Goal: Navigation & Orientation: Find specific page/section

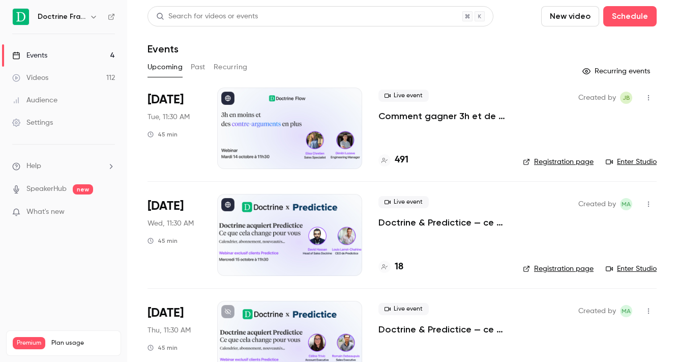
click at [93, 18] on icon "button" at bounding box center [94, 17] width 8 height 8
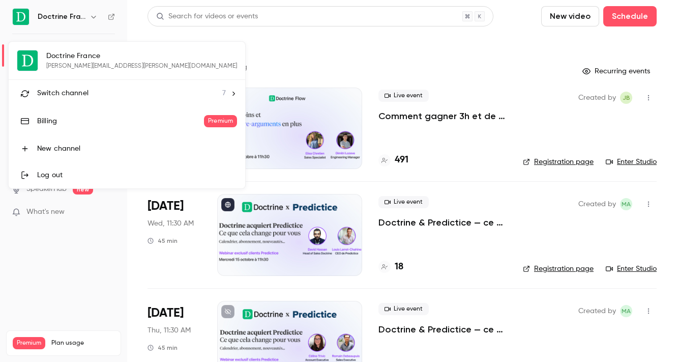
click at [83, 88] on span "Switch channel" at bounding box center [62, 93] width 51 height 11
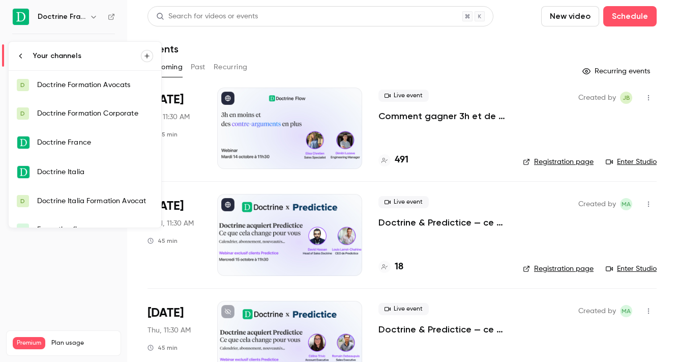
click at [85, 116] on div "Doctrine Formation Corporate" at bounding box center [95, 113] width 116 height 10
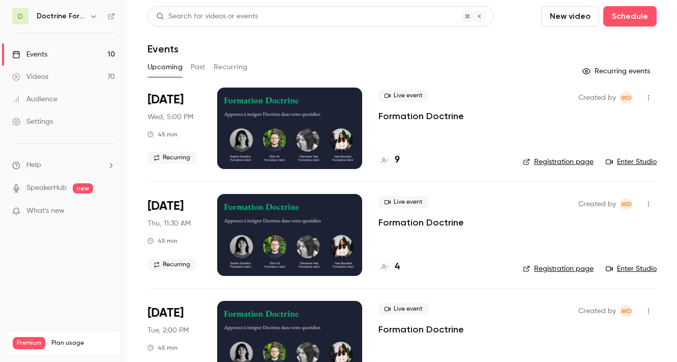
scroll to position [784, 0]
